Goal: Find specific page/section: Find specific page/section

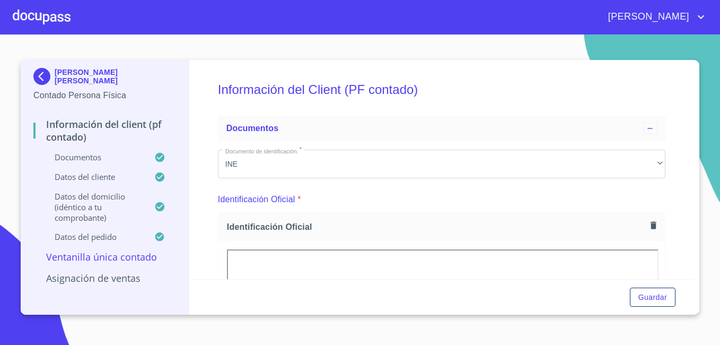
click at [45, 19] on div at bounding box center [42, 17] width 58 height 34
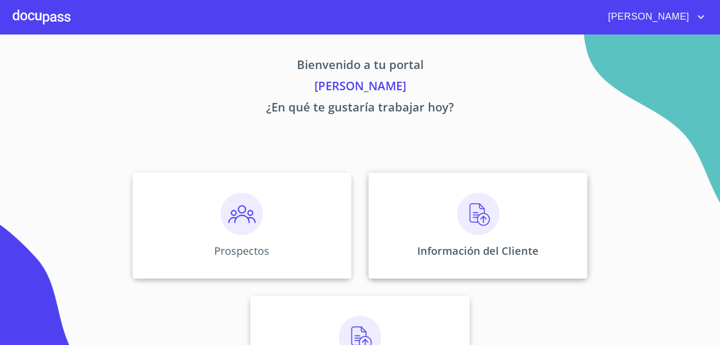
click at [421, 235] on div "Información del Cliente" at bounding box center [478, 225] width 219 height 106
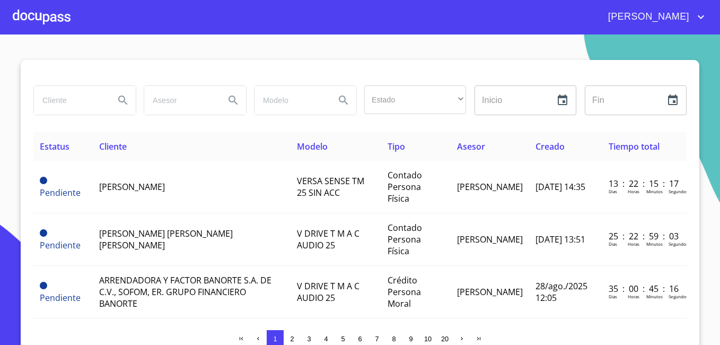
click at [68, 100] on input "search" at bounding box center [70, 100] width 72 height 29
type input "tracsa"
click at [117, 104] on icon "Search" at bounding box center [123, 100] width 13 height 13
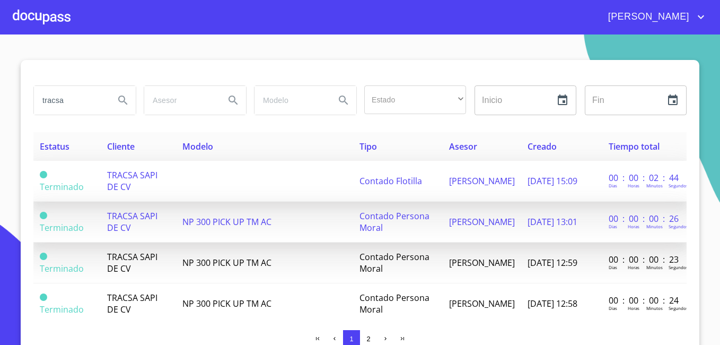
click at [129, 176] on span "TRACSA SAPI DE CV" at bounding box center [132, 180] width 50 height 23
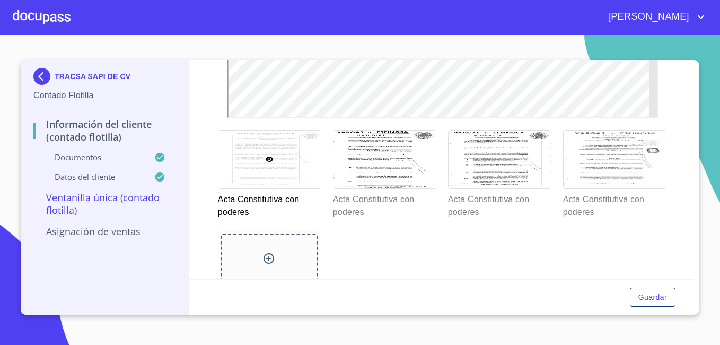
scroll to position [1803, 0]
